Goal: Task Accomplishment & Management: Use online tool/utility

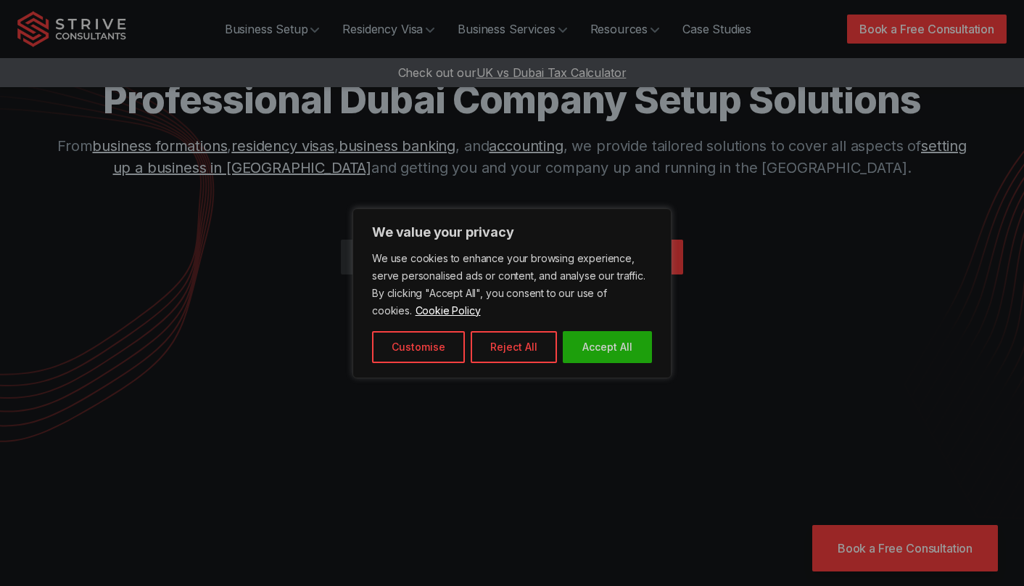
scroll to position [51, 0]
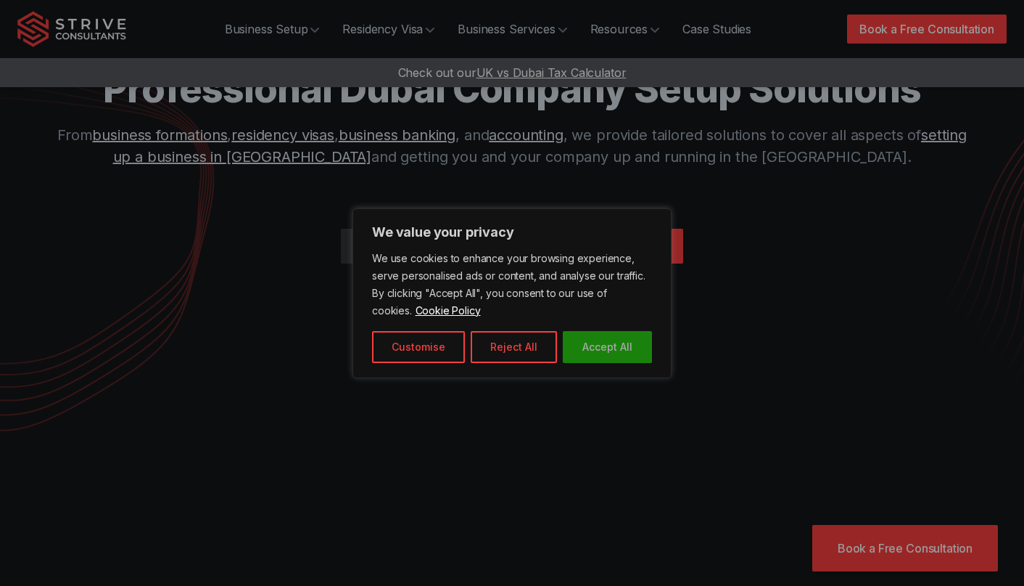
click at [612, 342] on button "Accept All" at bounding box center [607, 347] width 89 height 32
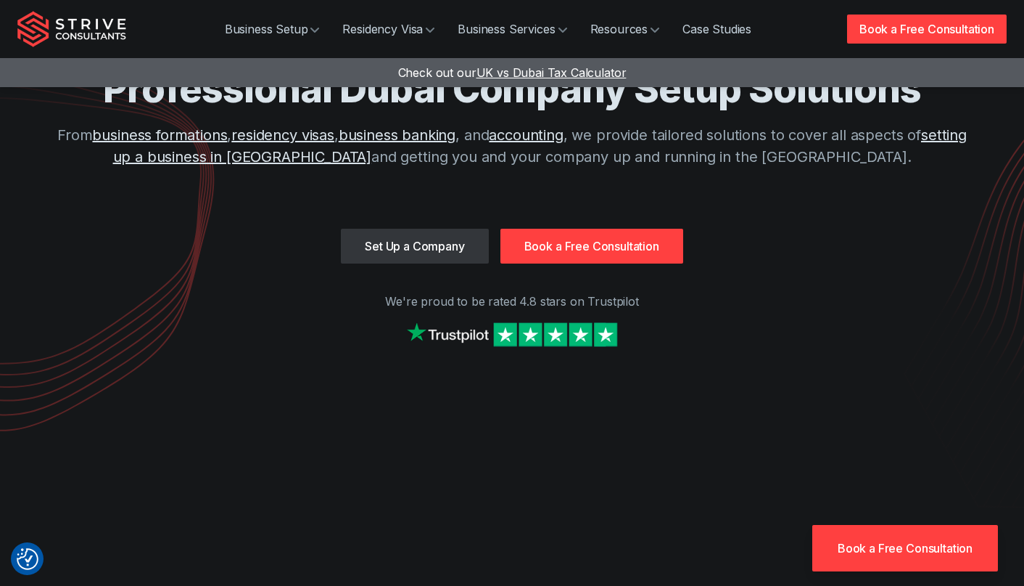
scroll to position [95, 0]
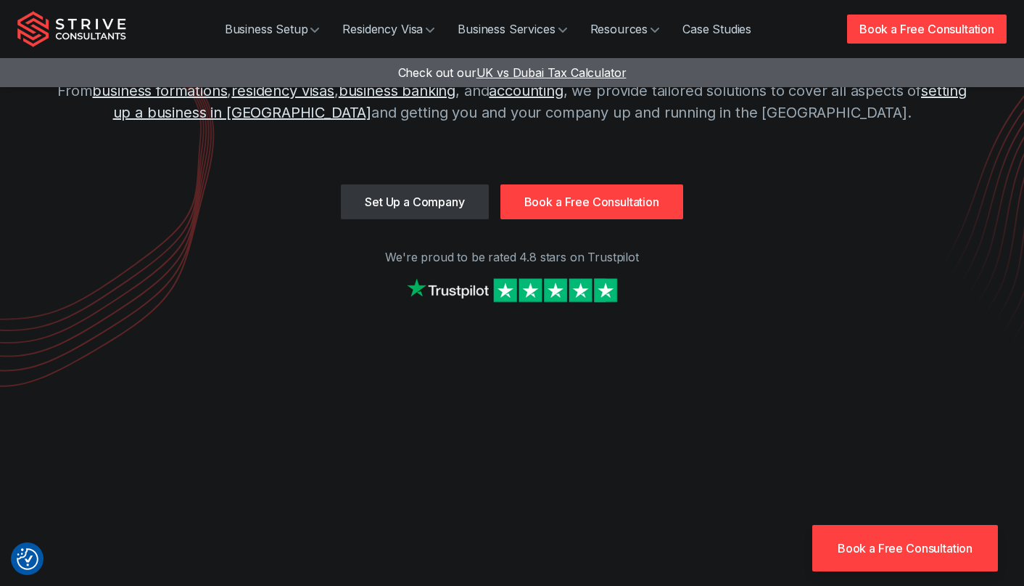
click at [535, 281] on img at bounding box center [512, 289] width 218 height 31
click at [902, 214] on div "Set Up a Company Book a Free Consultation" at bounding box center [512, 201] width 990 height 35
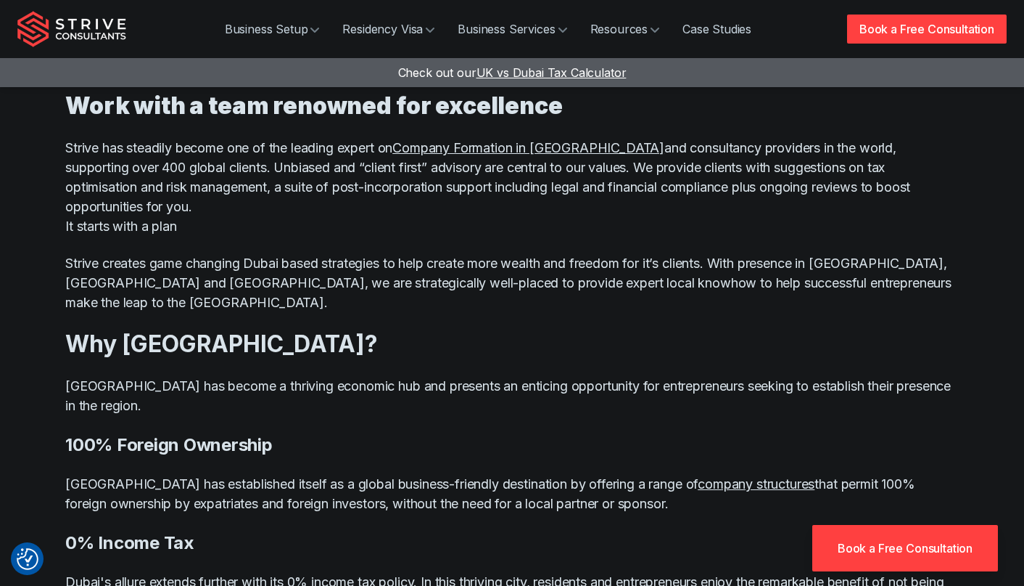
scroll to position [934, 0]
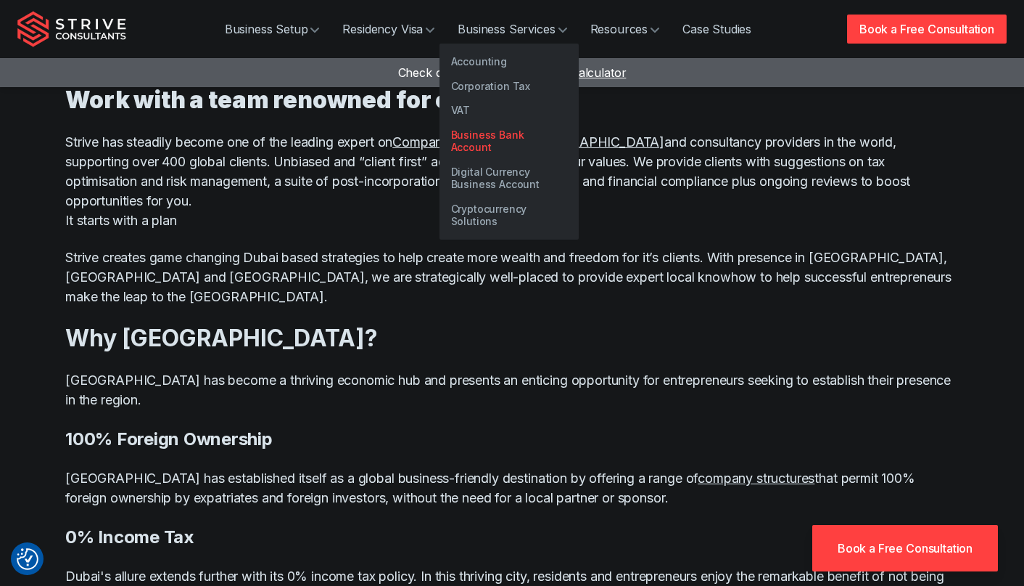
click at [512, 133] on link "Business Bank Account" at bounding box center [509, 141] width 139 height 37
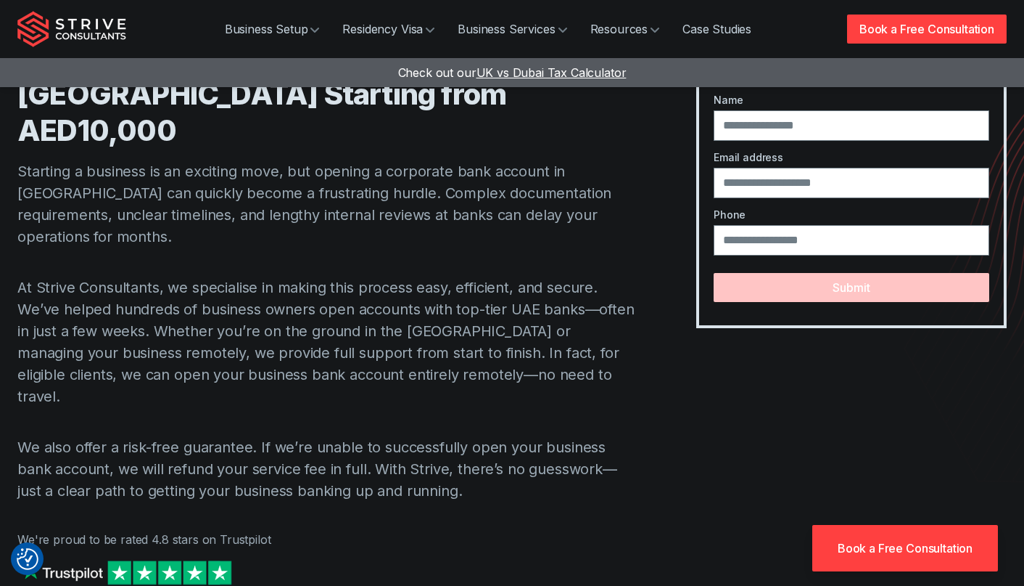
scroll to position [77, 0]
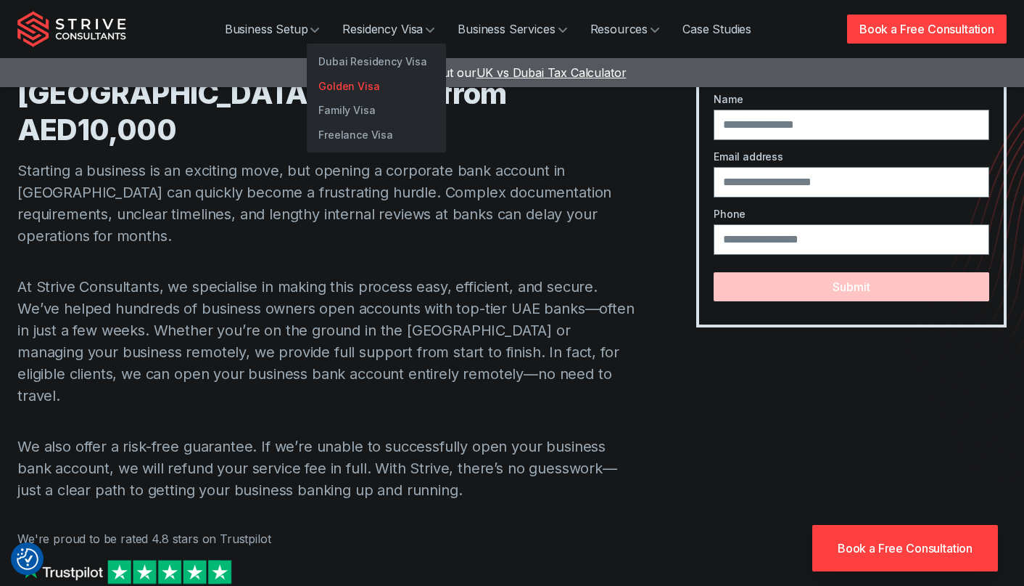
click at [364, 85] on link "Golden Visa" at bounding box center [376, 86] width 139 height 25
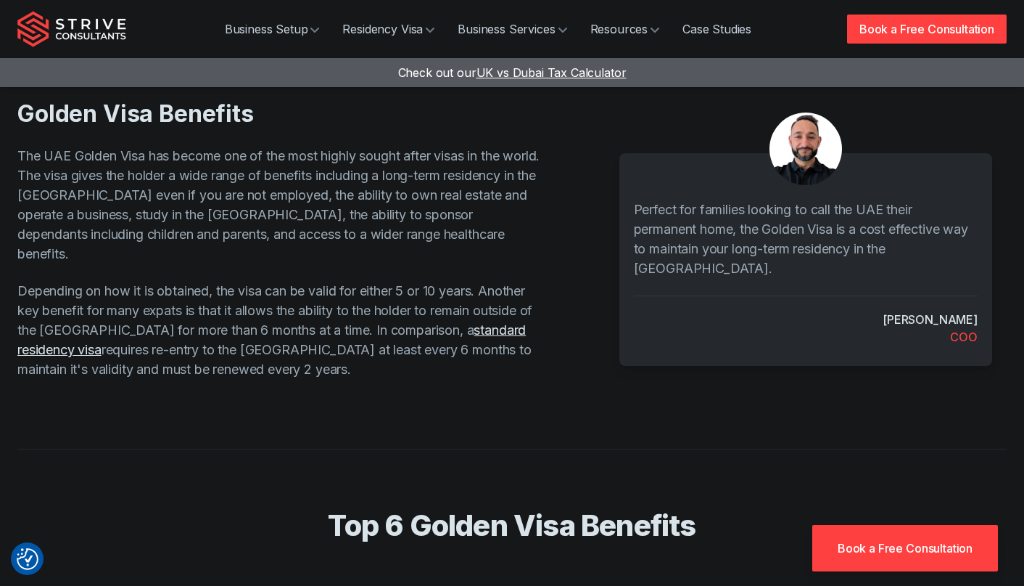
scroll to position [441, 0]
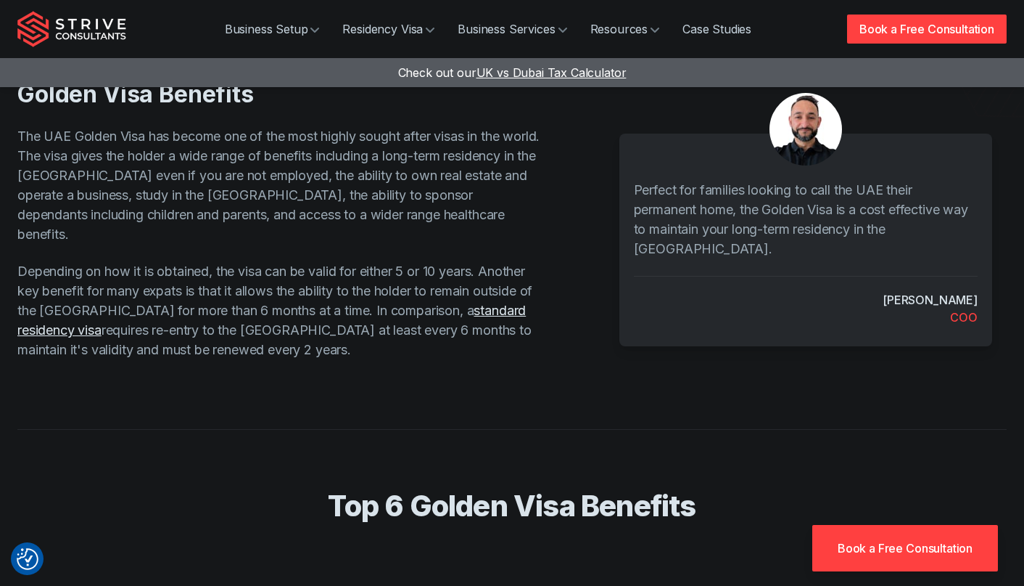
click at [367, 343] on div "Golden Visa Benefits The UAE Golden Visa has become one of the most highly soug…" at bounding box center [302, 225] width 570 height 291
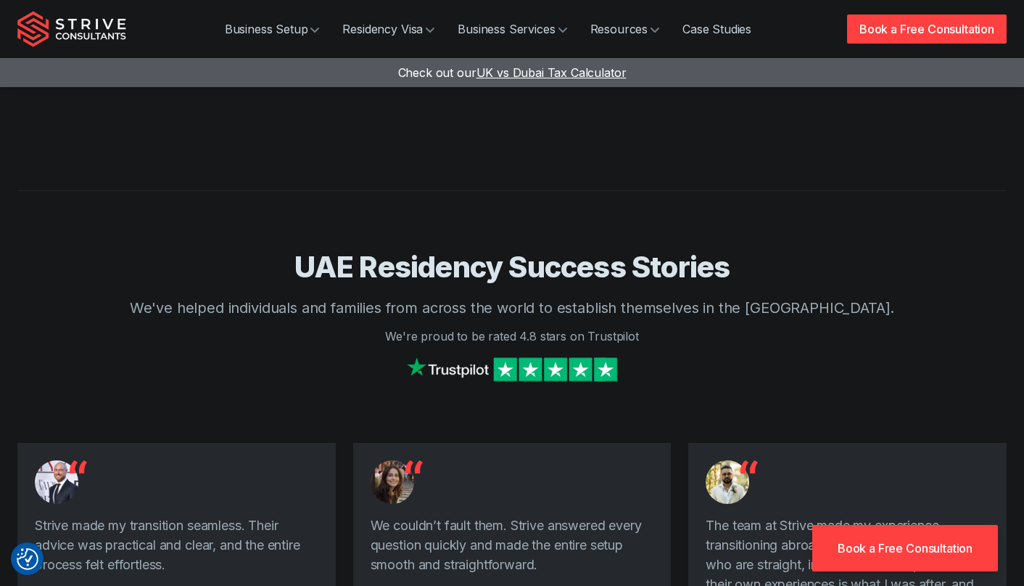
scroll to position [2114, 0]
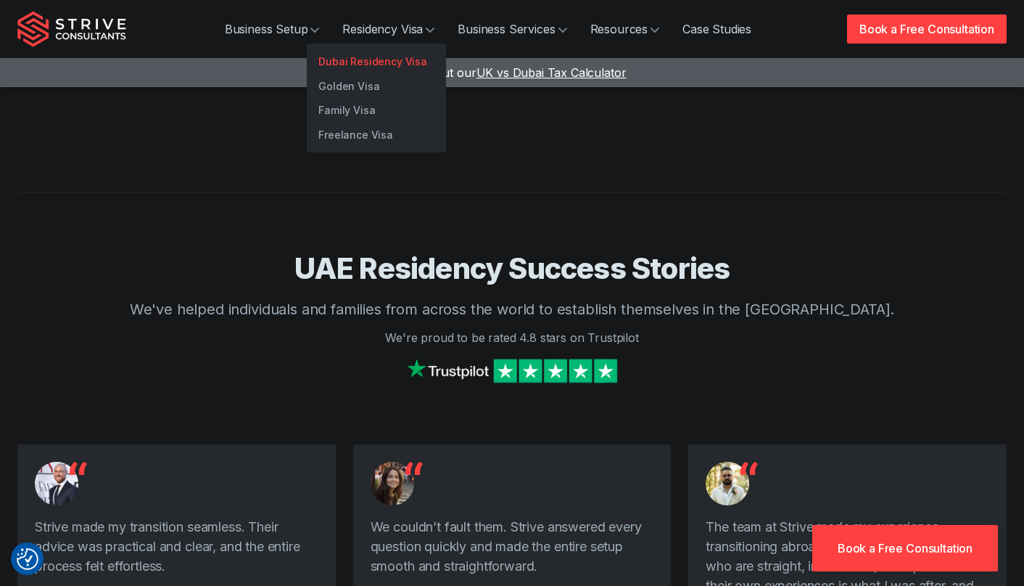
click at [373, 62] on link "Dubai Residency Visa" at bounding box center [376, 61] width 139 height 25
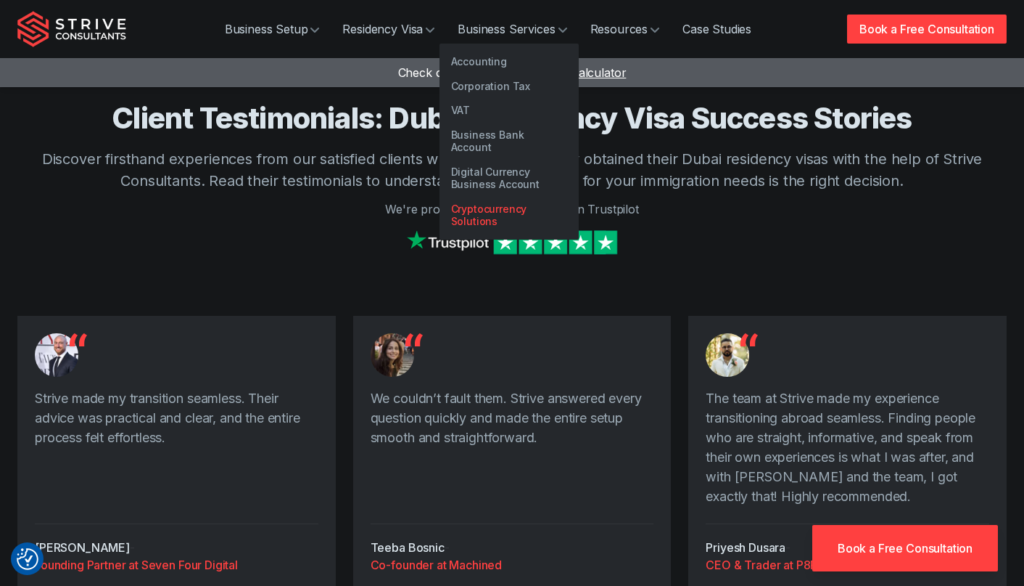
scroll to position [2361, 0]
click at [490, 198] on link "Cryptocurrency Solutions" at bounding box center [509, 215] width 139 height 37
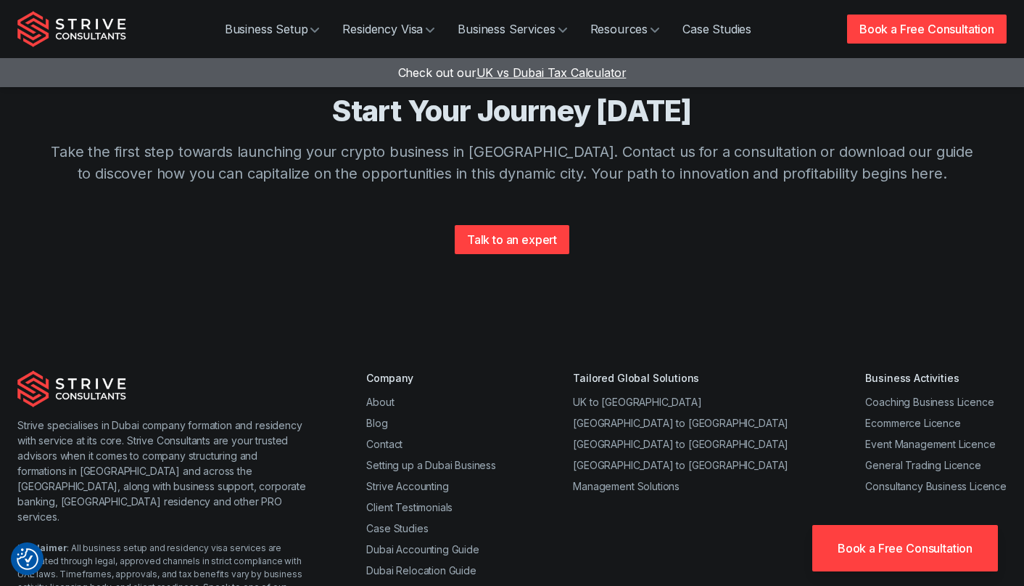
scroll to position [2003, 0]
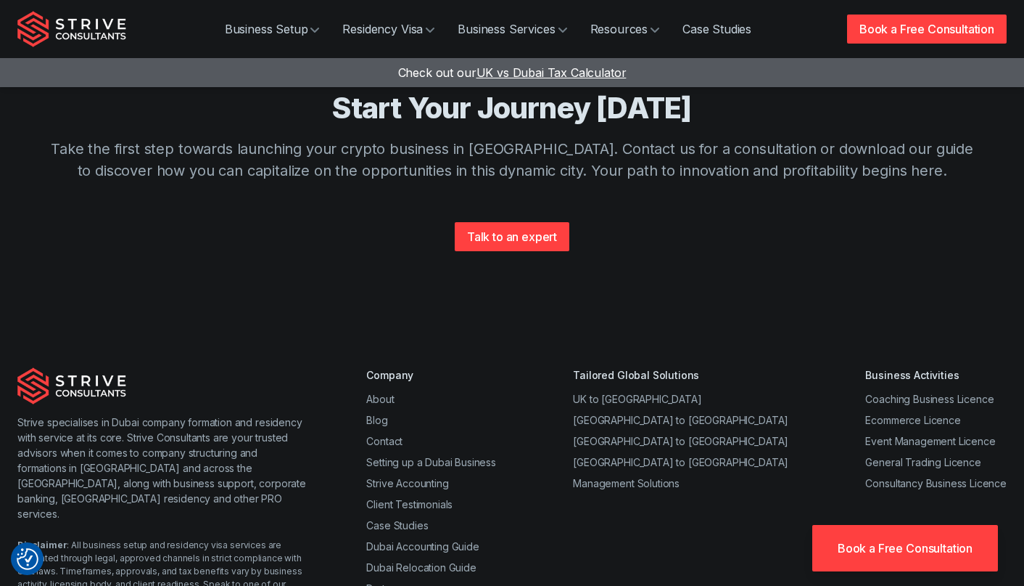
click at [584, 158] on p "Take the first step towards launching your crypto business in Dubai. Contact us…" at bounding box center [512, 160] width 929 height 44
click at [378, 161] on p "Take the first step towards launching your crypto business in Dubai. Contact us…" at bounding box center [512, 160] width 929 height 44
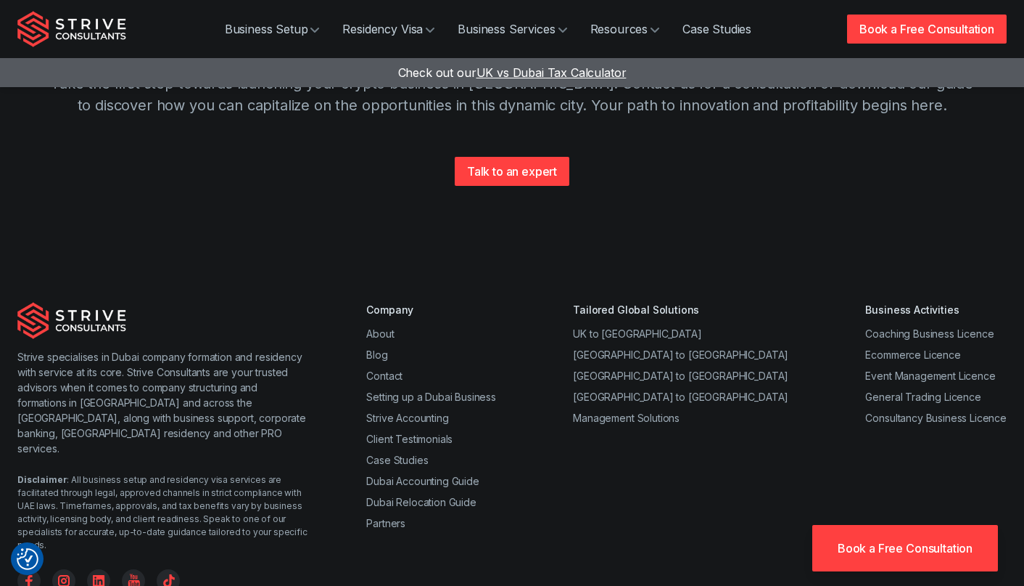
scroll to position [2072, 0]
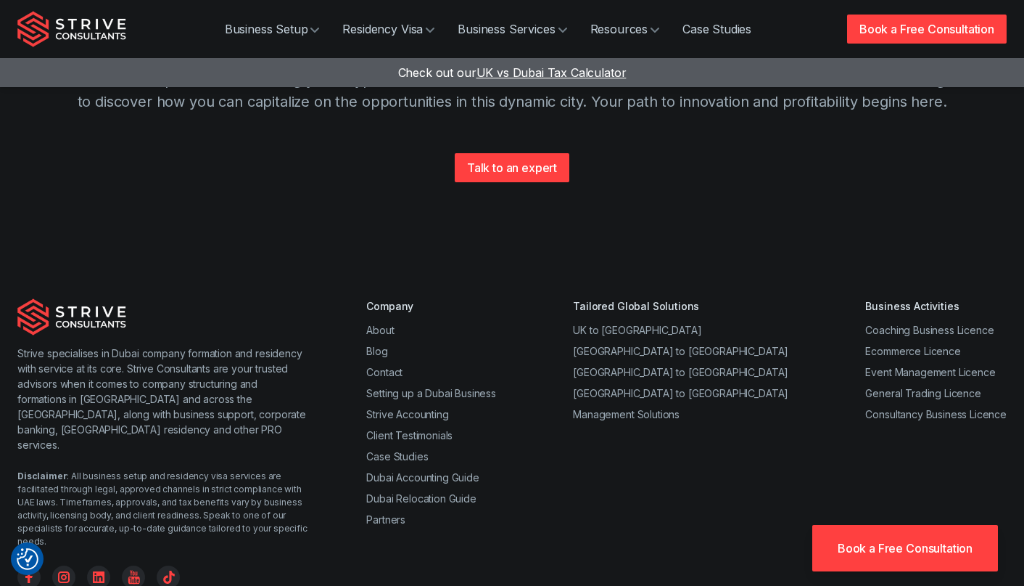
click at [644, 252] on div "Strive specialises in Dubai company formation and residency with service at its…" at bounding box center [512, 527] width 1024 height 551
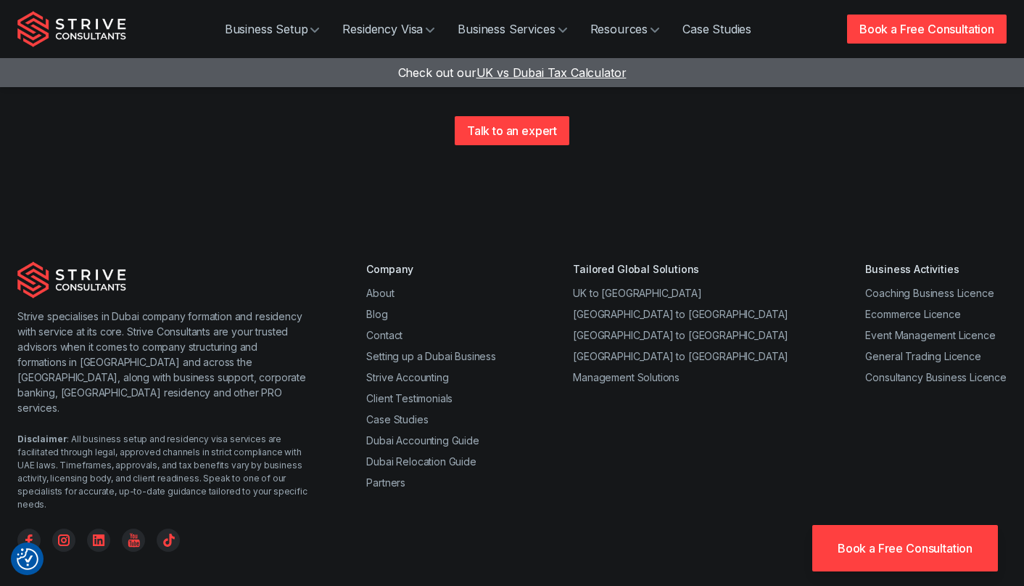
scroll to position [2111, 0]
click at [538, 485] on div "Company About Blog Contact Setting up a Dubai Business Strive Accounting Client…" at bounding box center [686, 404] width 641 height 289
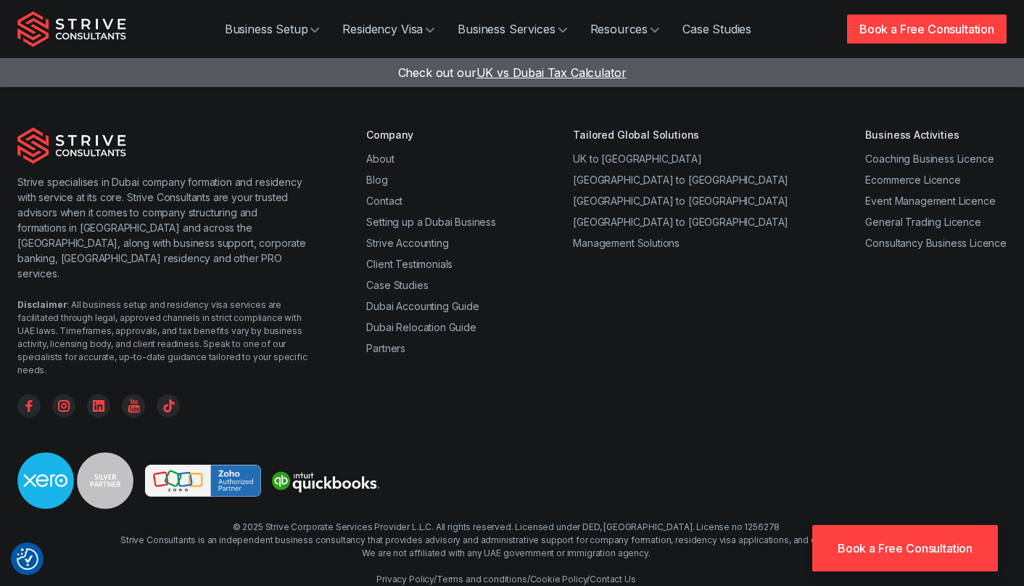
scroll to position [2241, 0]
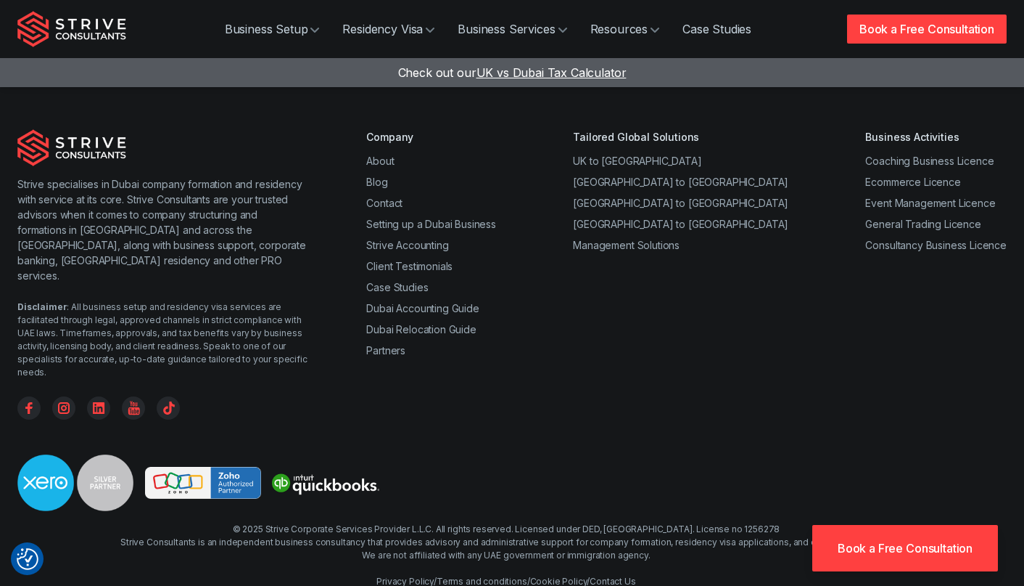
click at [567, 329] on div "Company About Blog Contact Setting up a Dubai Business Strive Accounting Client…" at bounding box center [686, 273] width 641 height 289
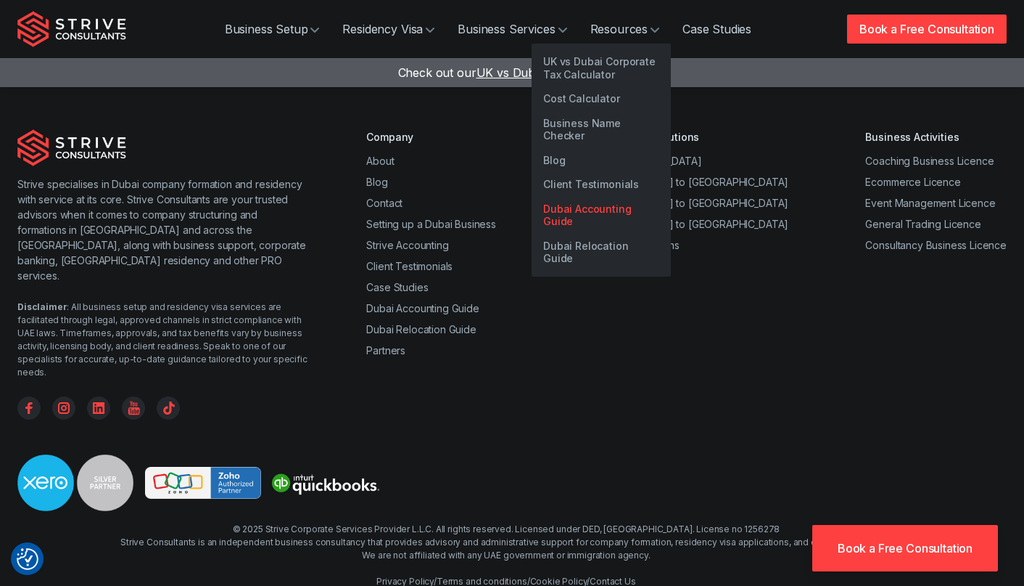
click at [613, 197] on link "Dubai Accounting Guide" at bounding box center [601, 215] width 139 height 37
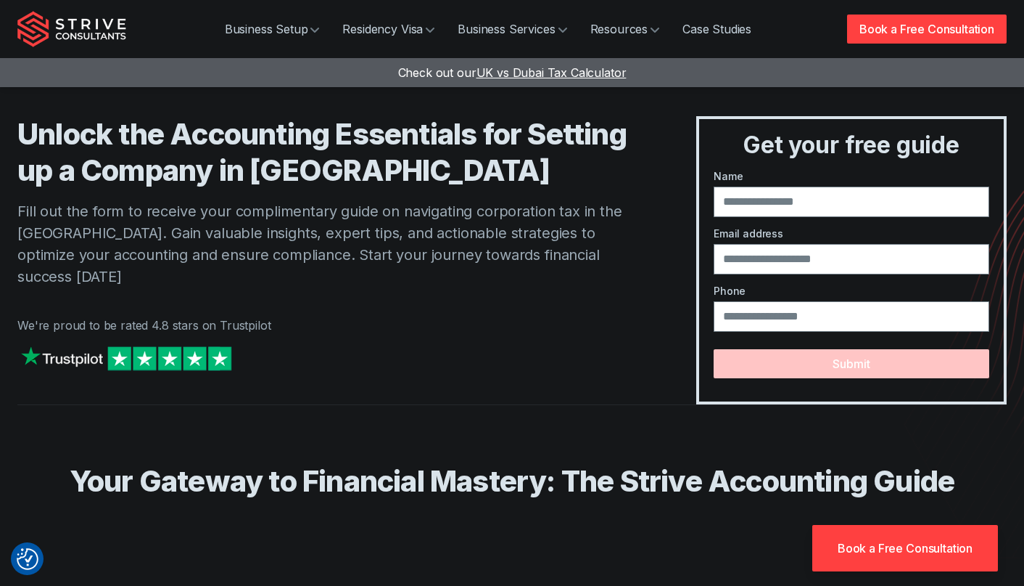
click at [349, 294] on div "Unlock the Accounting Essentials for Setting up a Company in Dubai Fill out the…" at bounding box center [327, 260] width 621 height 288
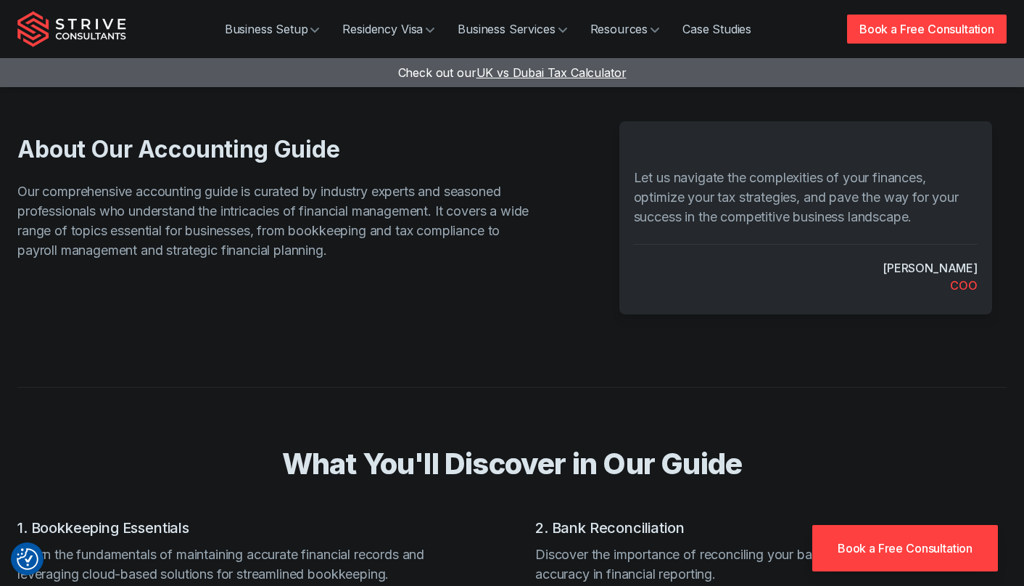
scroll to position [1234, 0]
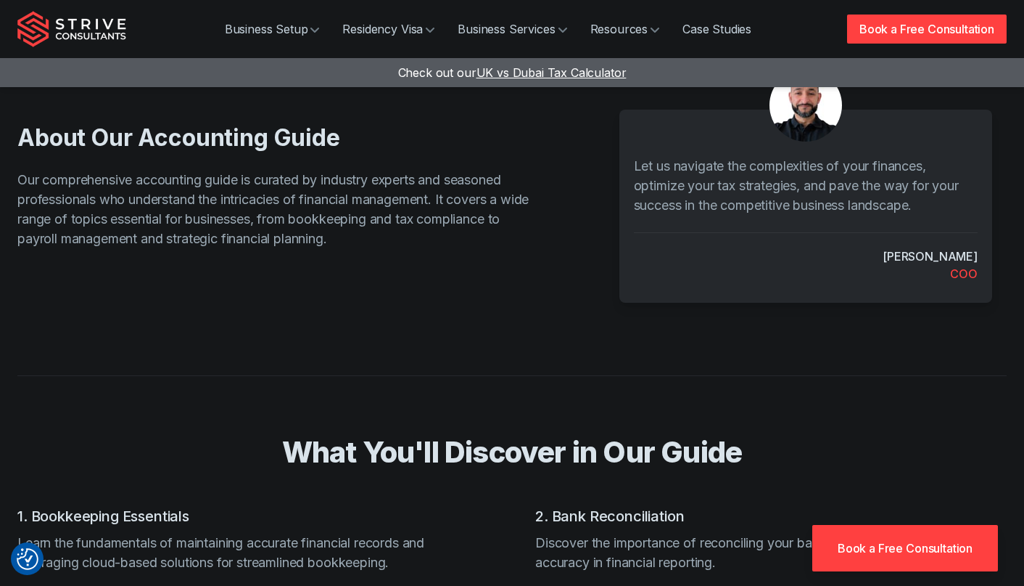
click at [349, 297] on div "About Our Accounting Guide Our comprehensive accounting guide is curated by ind…" at bounding box center [512, 191] width 990 height 251
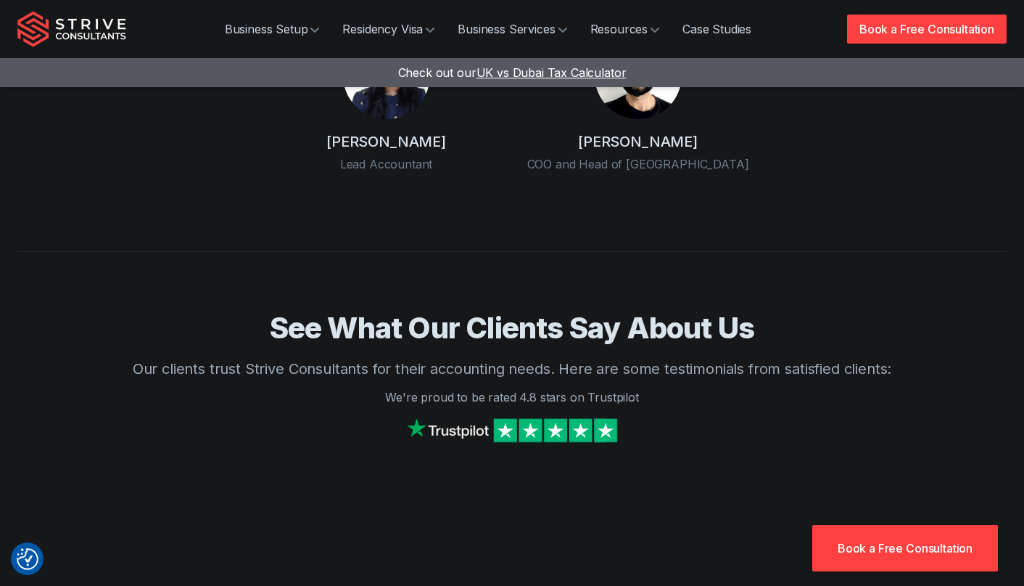
scroll to position [2629, 0]
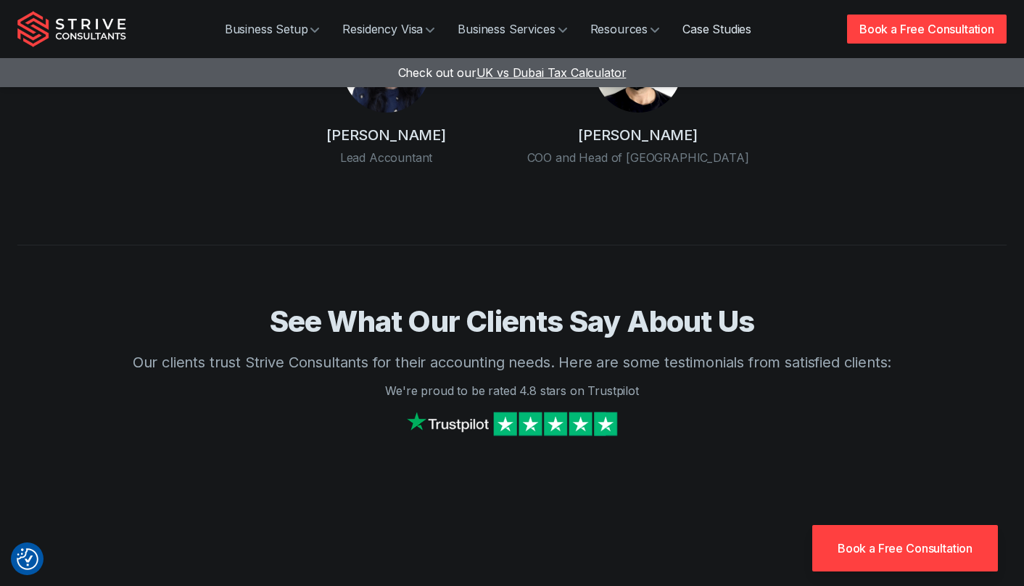
click at [736, 28] on link "Case Studies" at bounding box center [717, 29] width 92 height 29
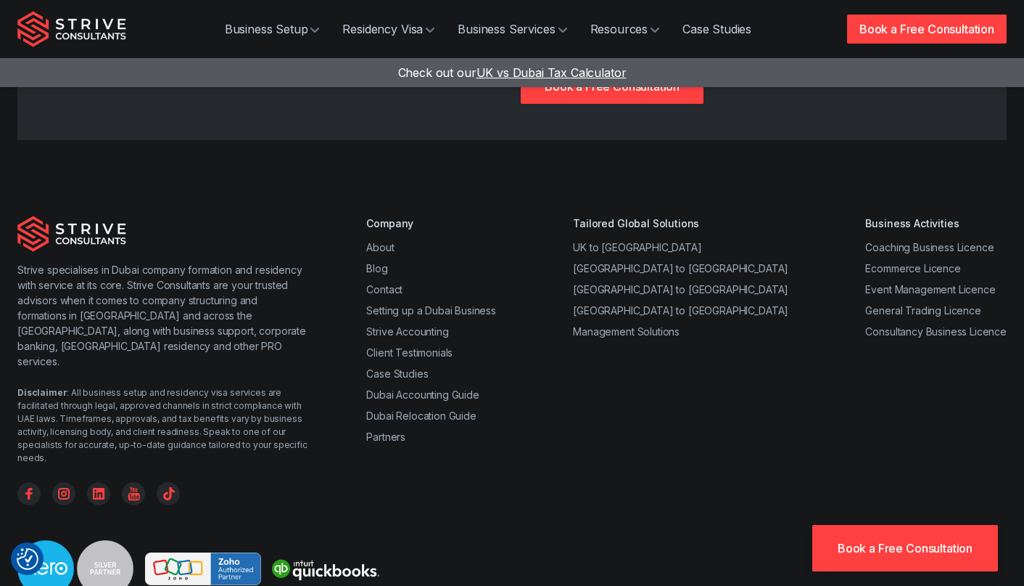
scroll to position [2665, 0]
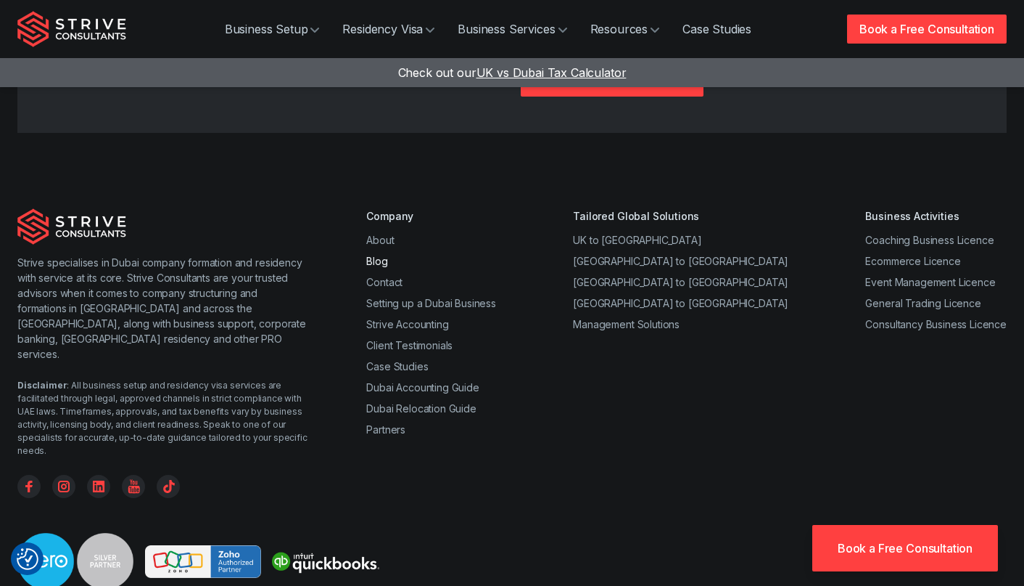
click at [375, 255] on link "Blog" at bounding box center [376, 261] width 21 height 12
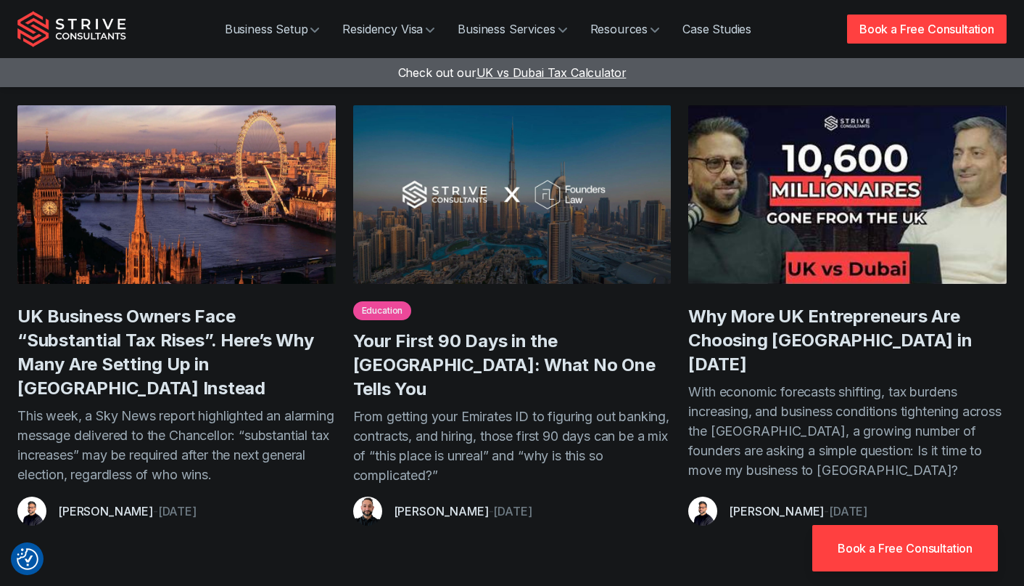
scroll to position [530, 0]
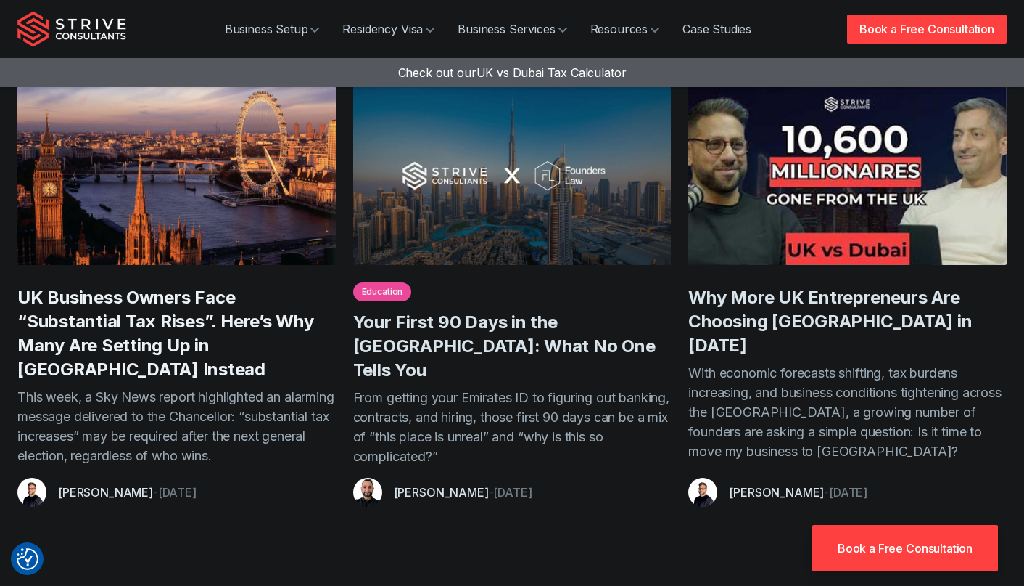
click at [237, 340] on link "UK Business Owners Face “Substantial Tax Rises”. Here’s Why Many Are Setting Up…" at bounding box center [165, 333] width 297 height 93
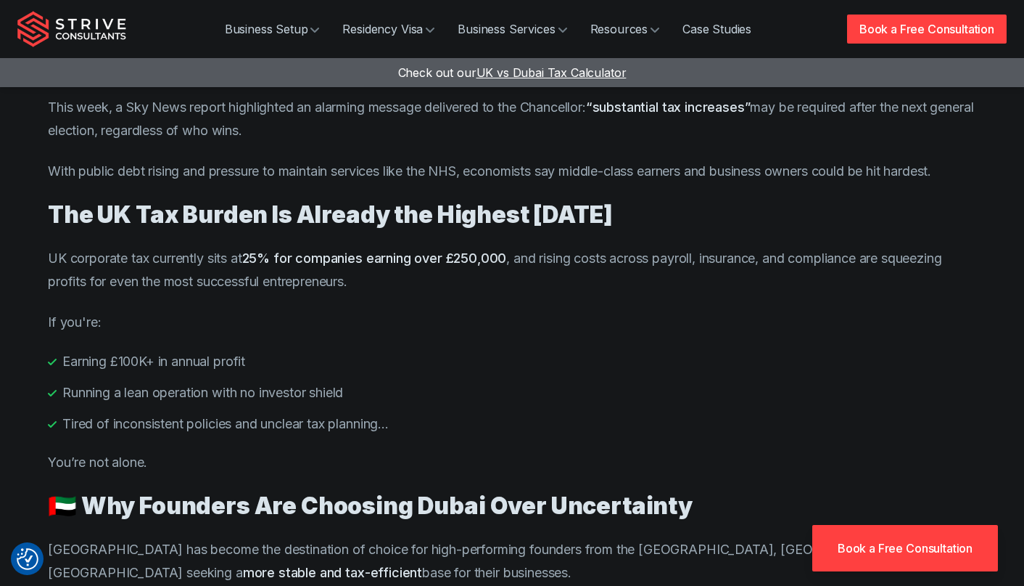
scroll to position [734, 0]
click at [504, 350] on li "Earning £100K+ in annual profit" at bounding box center [512, 360] width 929 height 20
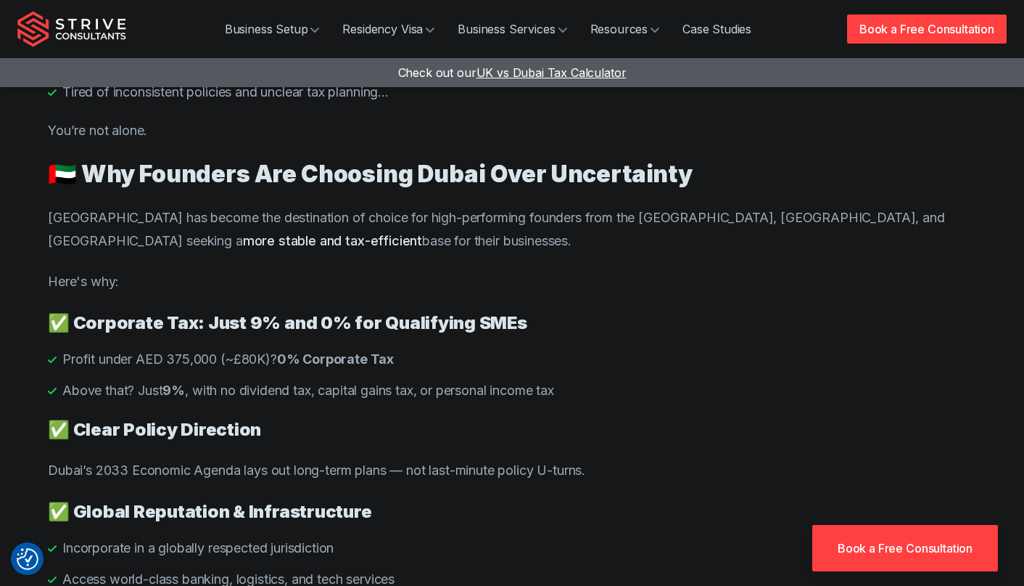
scroll to position [1072, 0]
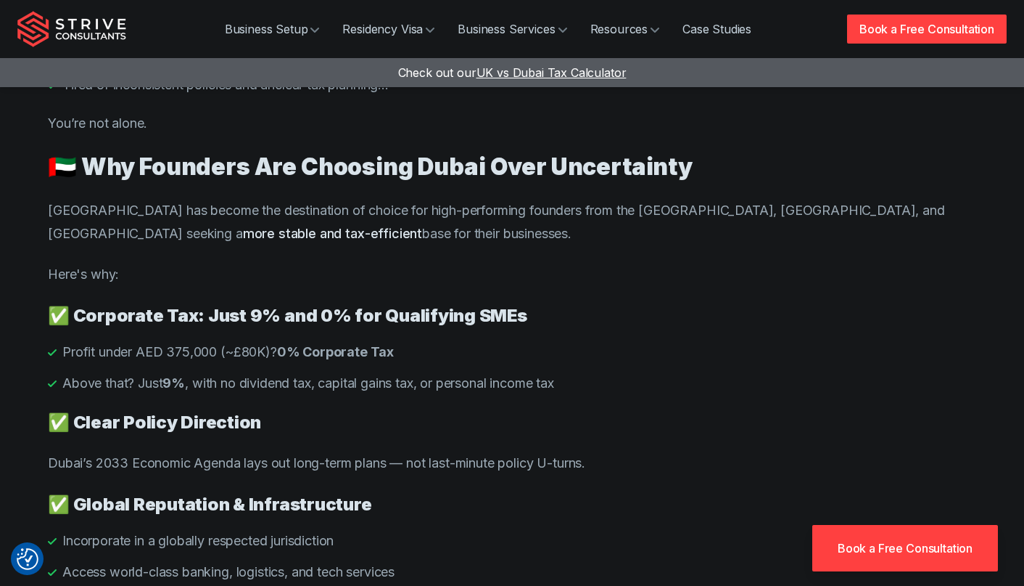
click at [667, 342] on li "Profit under AED 375,000 (~£80K)? 0% Corporate Tax" at bounding box center [512, 352] width 929 height 20
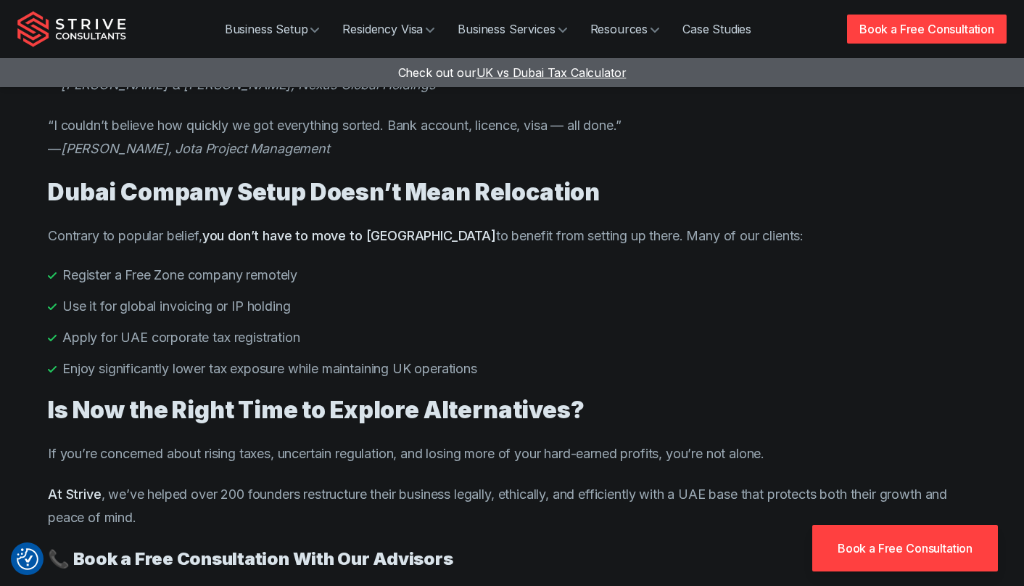
scroll to position [1707, 0]
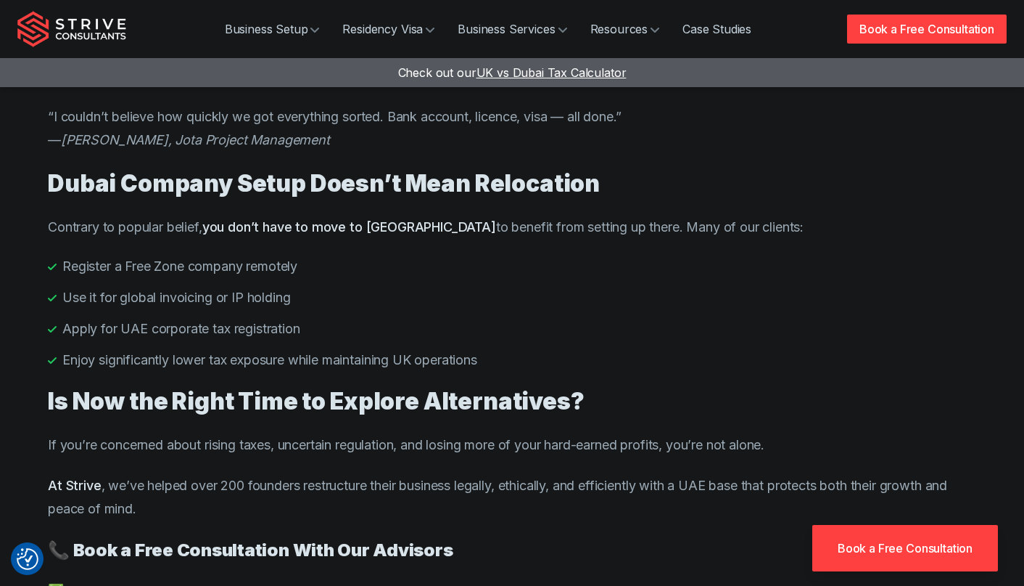
click at [668, 297] on ul "Register a Free Zone company remotely Use it for global invoicing or IP holding…" at bounding box center [512, 312] width 929 height 113
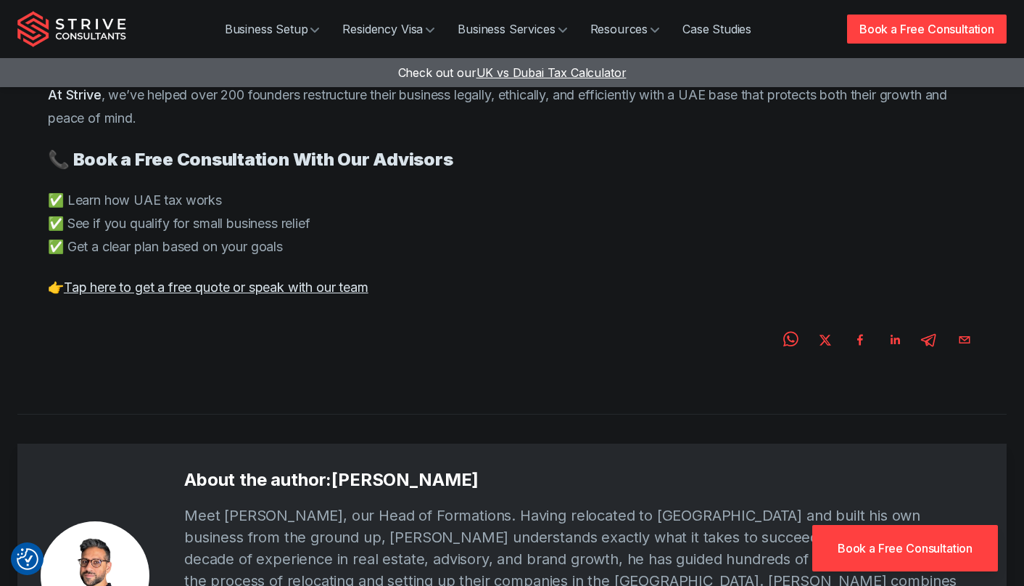
scroll to position [2098, 0]
click at [668, 316] on div at bounding box center [512, 335] width 929 height 39
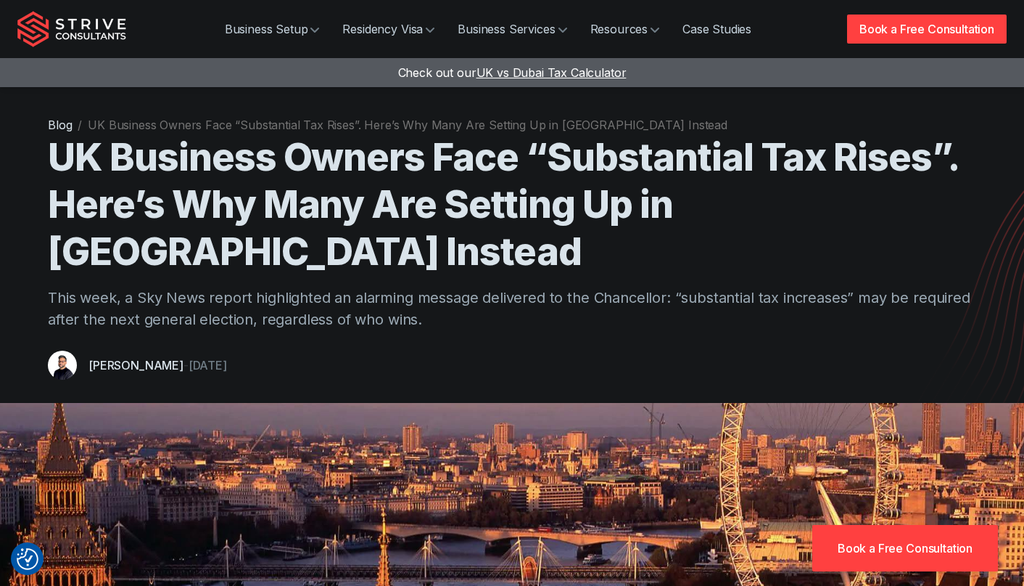
scroll to position [0, 0]
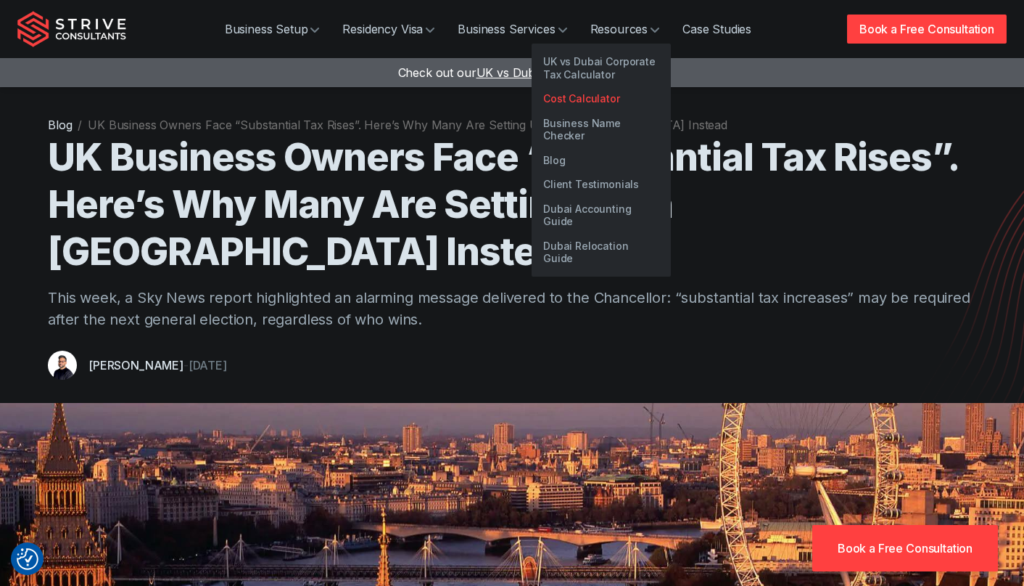
click at [594, 95] on link "Cost Calculator" at bounding box center [601, 98] width 139 height 25
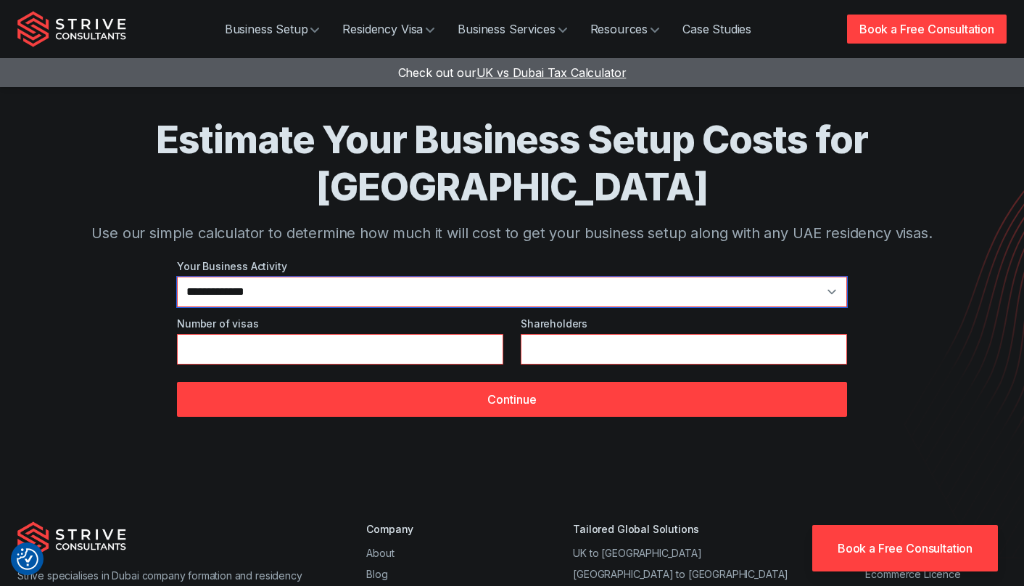
click at [349, 276] on select "**********" at bounding box center [512, 291] width 670 height 30
select select "**"
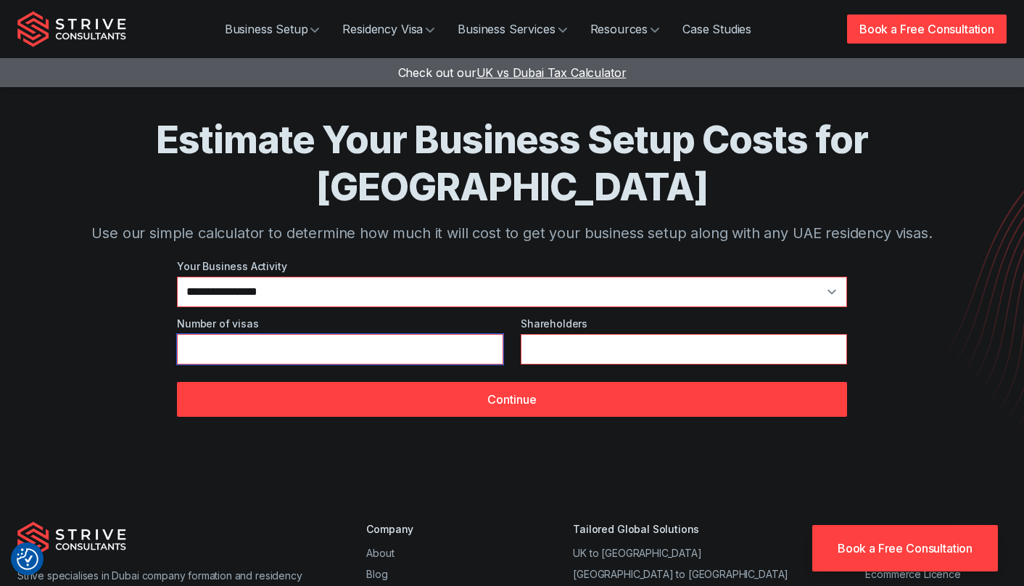
click at [325, 334] on input "*" at bounding box center [340, 349] width 327 height 30
type input "*"
click at [487, 334] on input "*" at bounding box center [340, 349] width 327 height 30
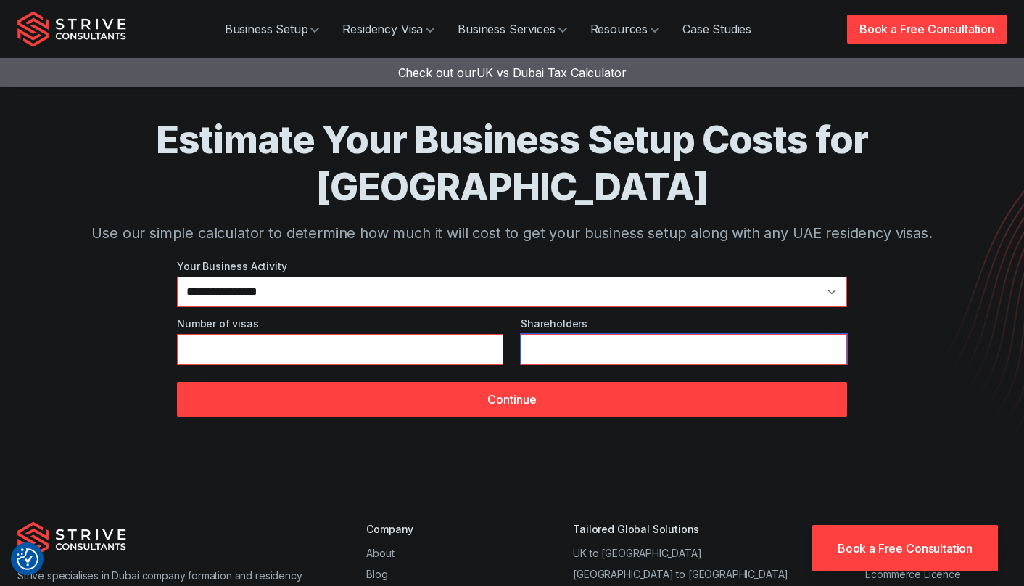
click at [559, 334] on input "*" at bounding box center [684, 349] width 327 height 30
click at [831, 334] on input "*" at bounding box center [684, 349] width 327 height 30
type input "*"
click at [831, 334] on input "*" at bounding box center [684, 349] width 327 height 30
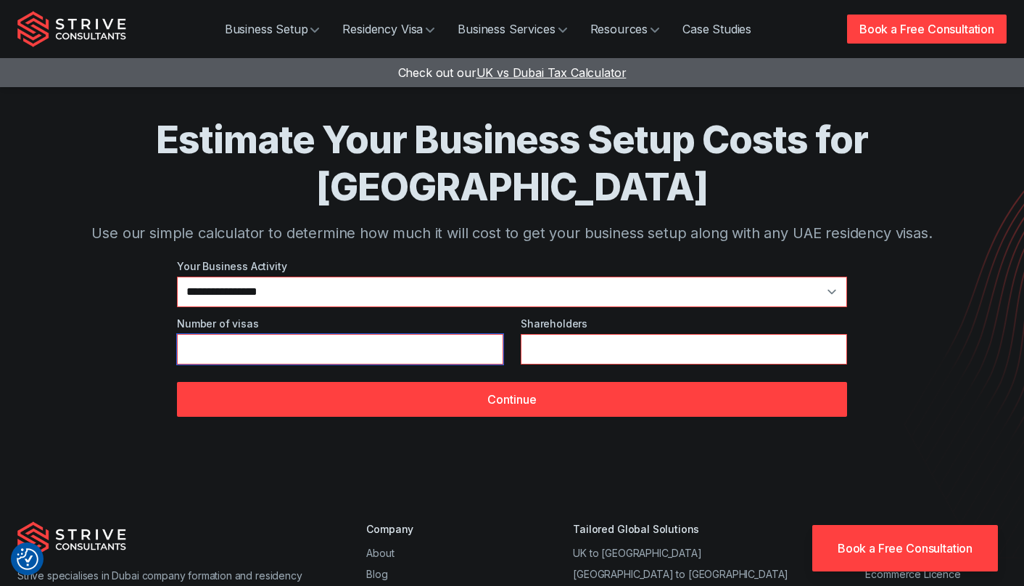
type input "*"
click at [488, 334] on input "*" at bounding box center [340, 349] width 327 height 30
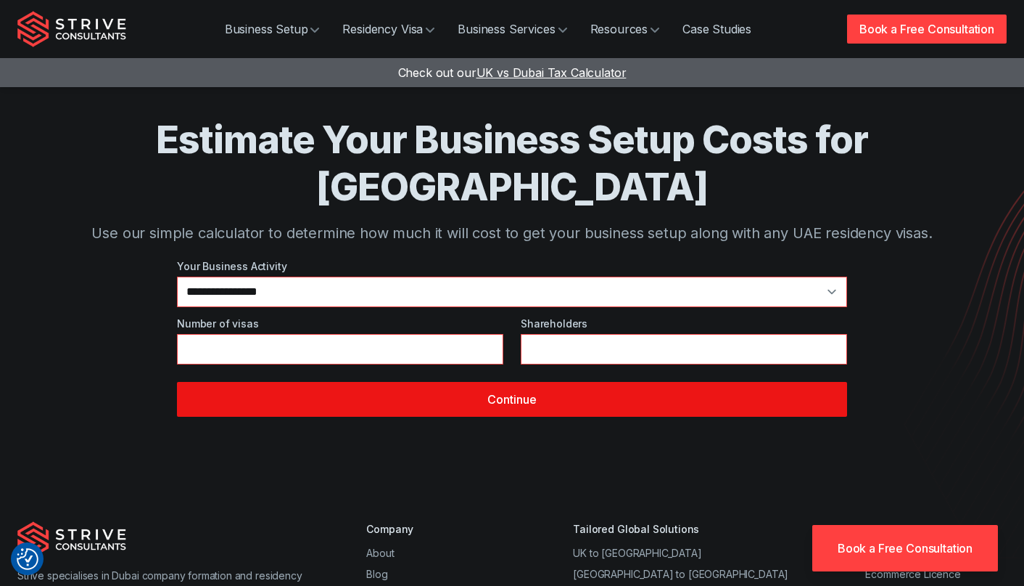
click at [510, 382] on button "Continue" at bounding box center [512, 399] width 670 height 35
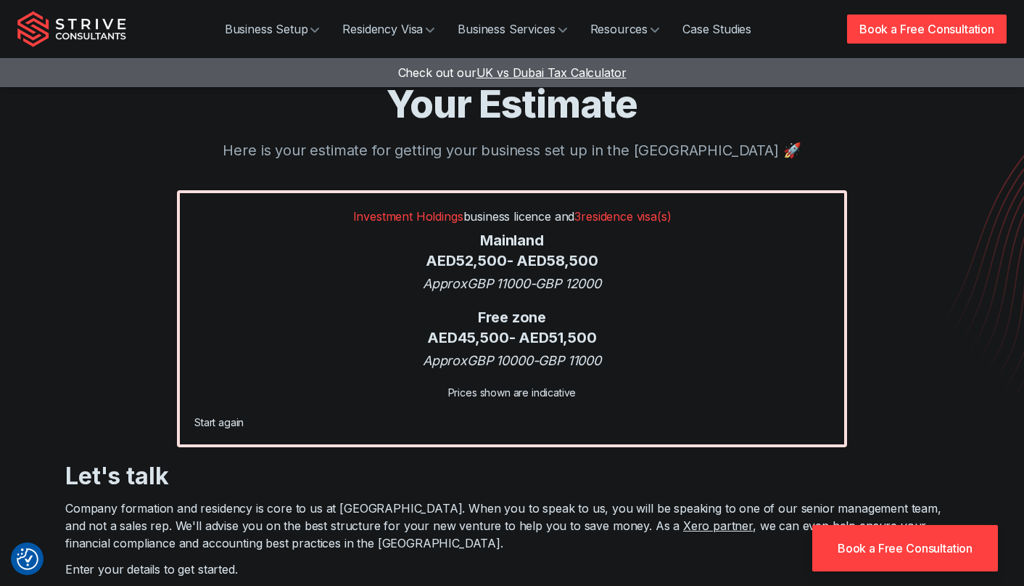
scroll to position [37, 0]
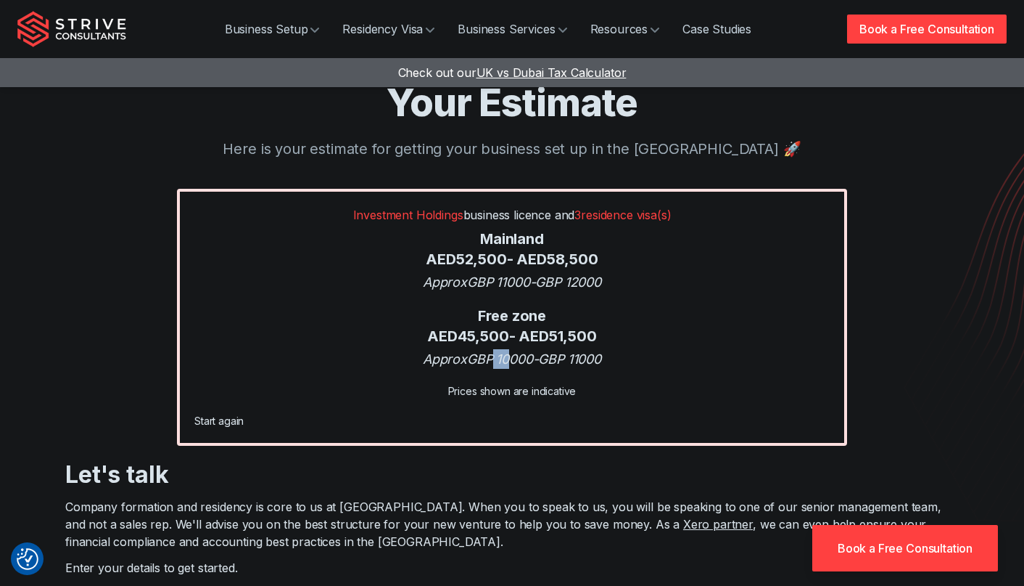
drag, startPoint x: 508, startPoint y: 358, endPoint x: 491, endPoint y: 358, distance: 16.7
click at [491, 358] on div "Approx GBP 10000 - GBP 11000" at bounding box center [512, 359] width 636 height 20
click at [615, 370] on div "Investment Holdings business licence and 3 residence visa(s) Mainland AED 52,50…" at bounding box center [512, 317] width 670 height 257
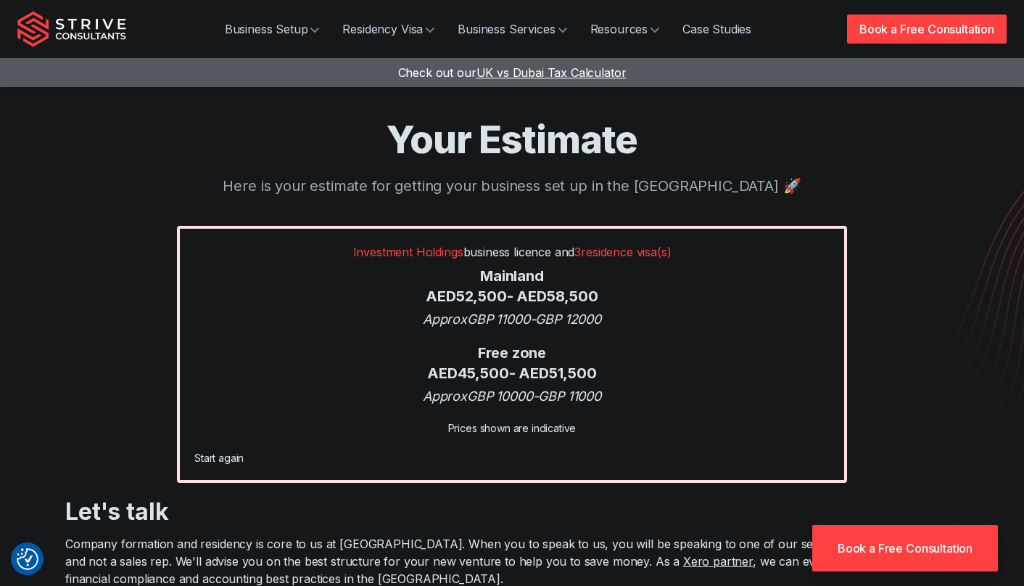
scroll to position [0, 0]
